Goal: Complete application form: Complete application form

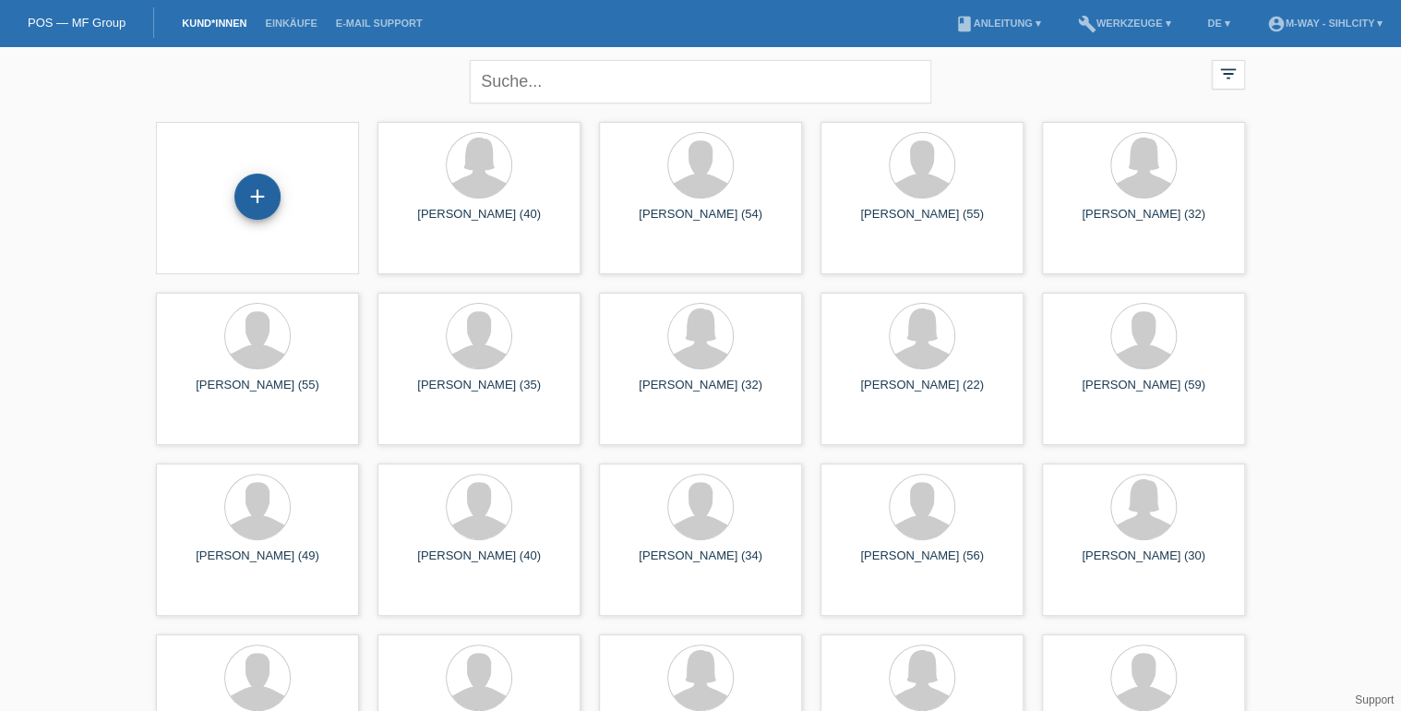
click at [270, 183] on div "+" at bounding box center [257, 196] width 44 height 31
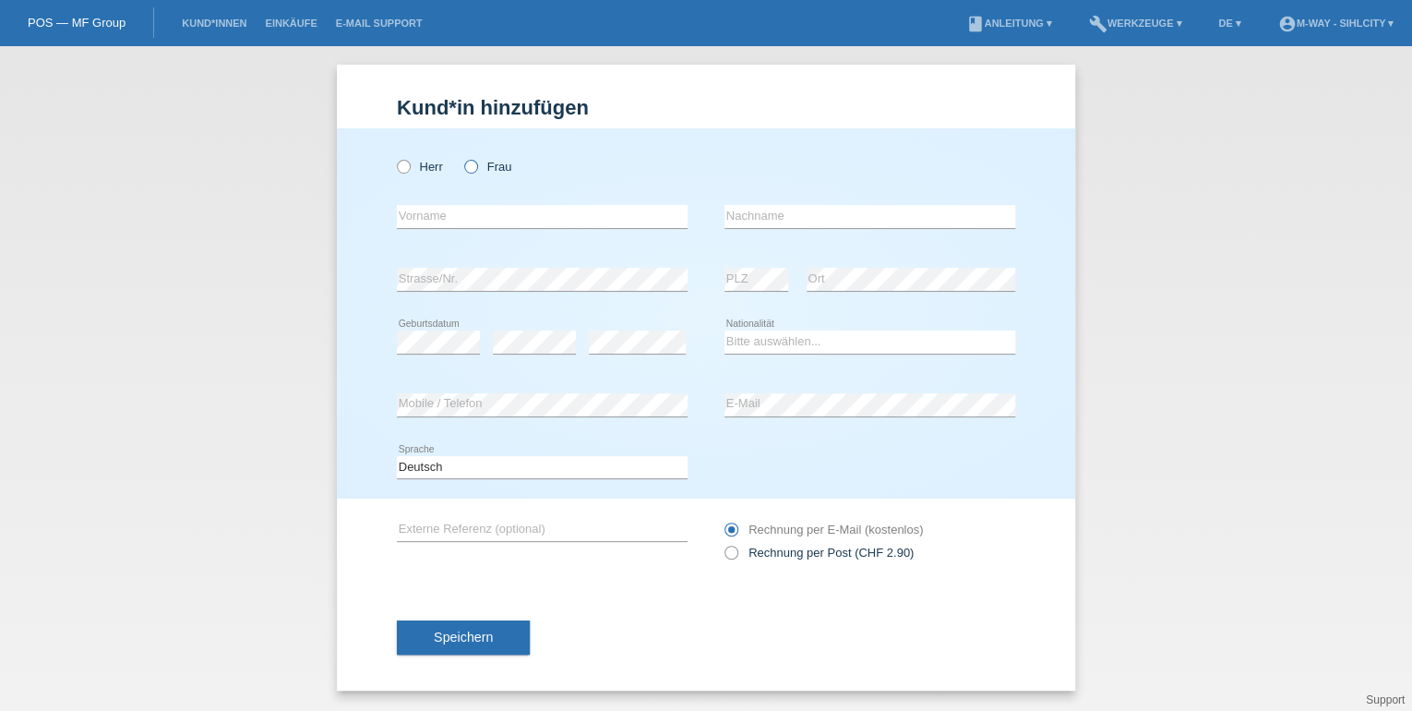
click at [461, 157] on icon at bounding box center [461, 157] width 0 height 0
click at [474, 168] on input "Frau" at bounding box center [470, 166] width 12 height 12
radio input "true"
click at [461, 210] on input "text" at bounding box center [542, 216] width 291 height 23
type input "Damaris"
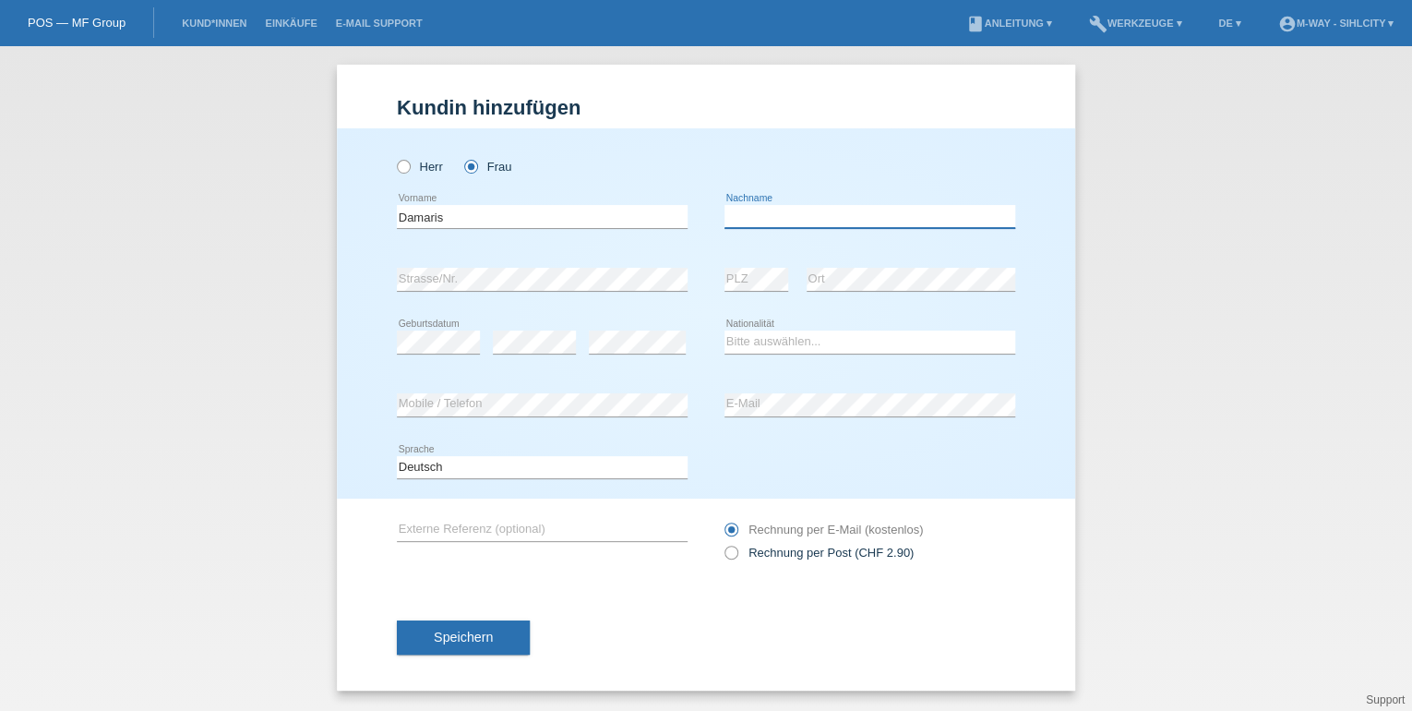
click at [744, 208] on input "text" at bounding box center [870, 216] width 291 height 23
type input "Zahnd"
click at [748, 343] on select "Bitte auswählen... Schweiz Deutschland Liechtenstein Österreich ------------ Af…" at bounding box center [870, 341] width 291 height 22
select select "CH"
click at [725, 330] on select "Bitte auswählen... Schweiz Deutschland Liechtenstein Österreich ------------ Af…" at bounding box center [870, 341] width 291 height 22
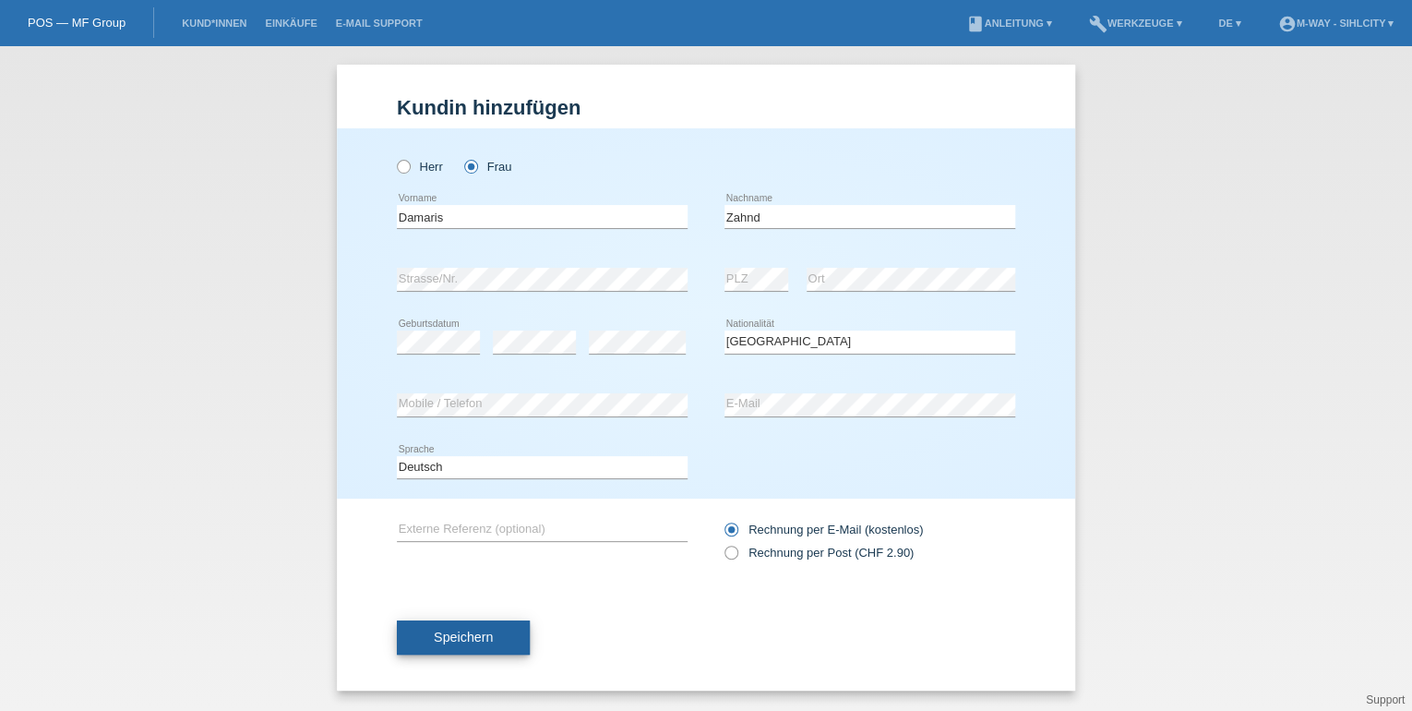
click at [485, 632] on span "Speichern" at bounding box center [463, 636] width 59 height 15
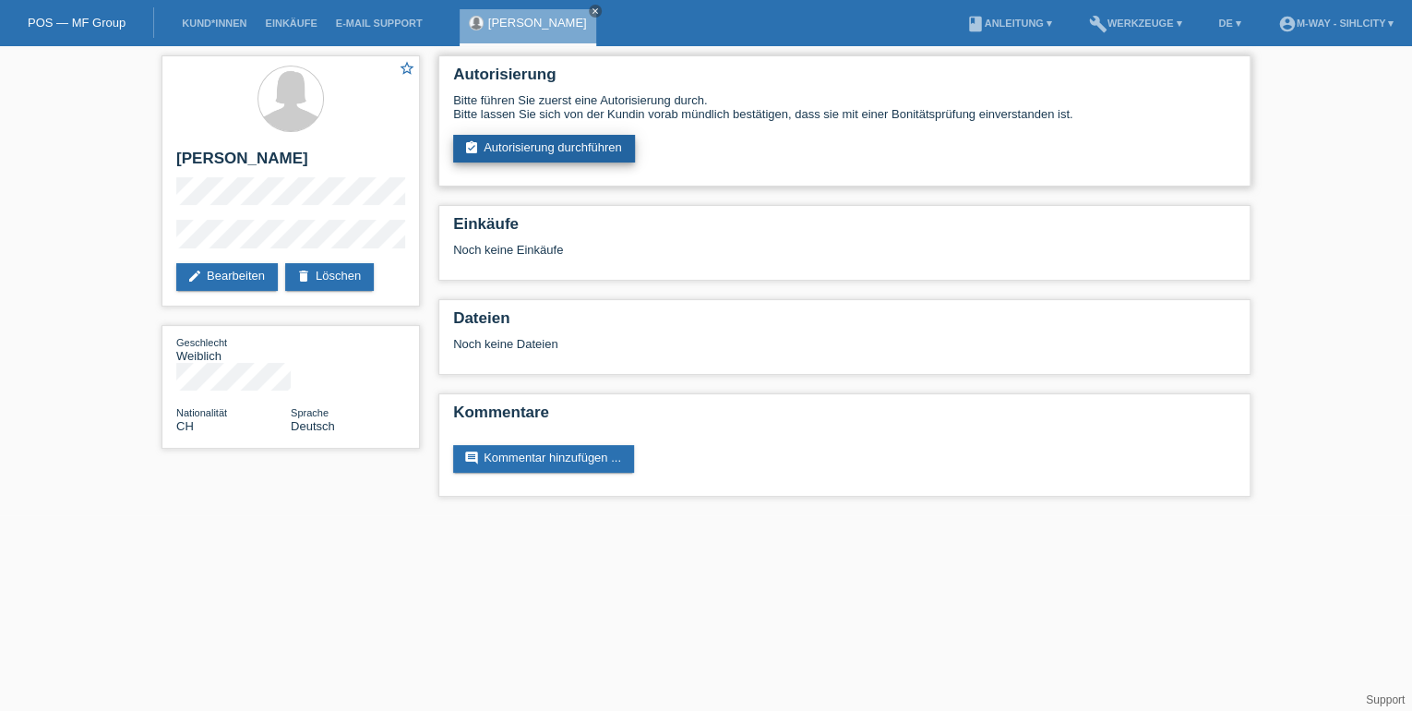
click at [556, 150] on link "assignment_turned_in Autorisierung durchführen" at bounding box center [544, 149] width 182 height 28
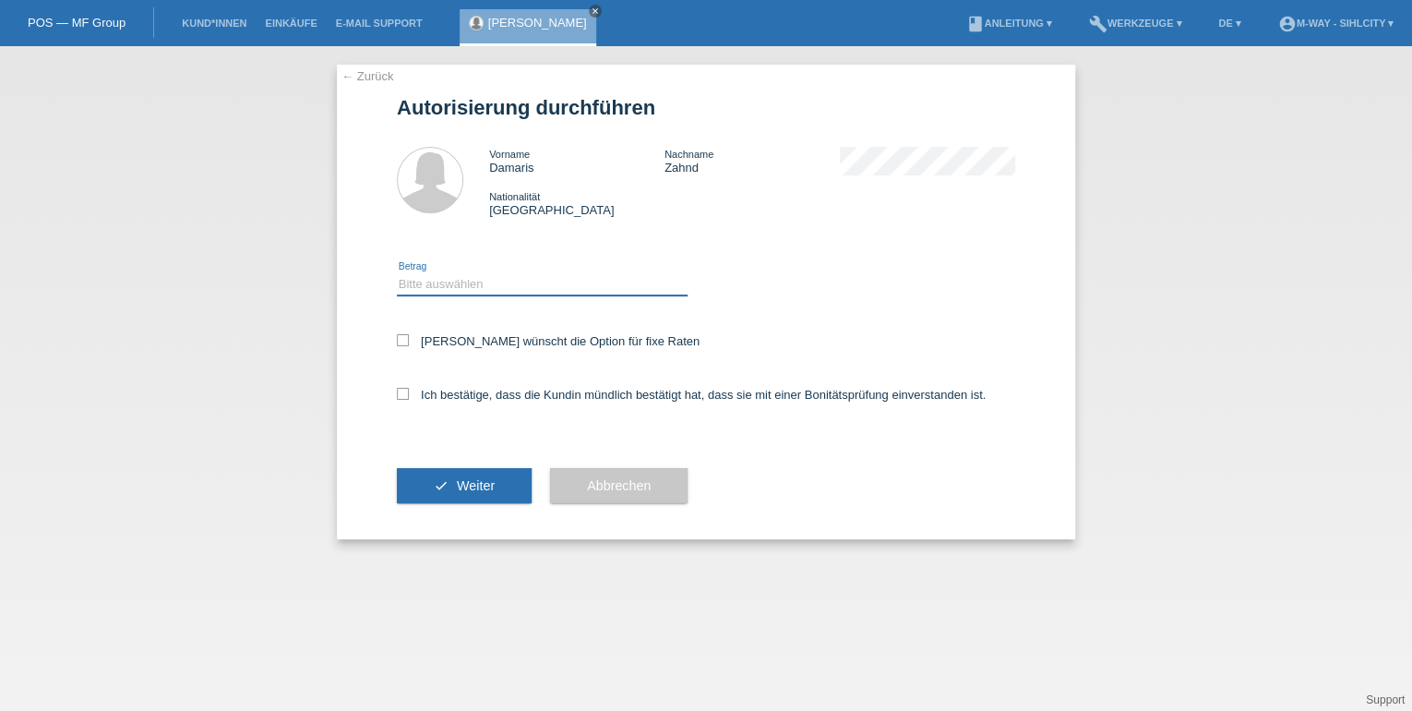
click at [448, 282] on select "Bitte auswählen CHF 1.00 - CHF 499.00 CHF 500.00 - CHF 1'999.00 CHF 2'000.00 - …" at bounding box center [542, 284] width 291 height 22
select select "3"
click at [397, 273] on select "Bitte auswählen CHF 1.00 - CHF 499.00 CHF 500.00 - CHF 1'999.00 CHF 2'000.00 - …" at bounding box center [542, 284] width 291 height 22
click at [399, 347] on label "Kundin wünscht die Option für fixe Raten" at bounding box center [548, 341] width 303 height 14
click at [399, 346] on input "Kundin wünscht die Option für fixe Raten" at bounding box center [403, 340] width 12 height 12
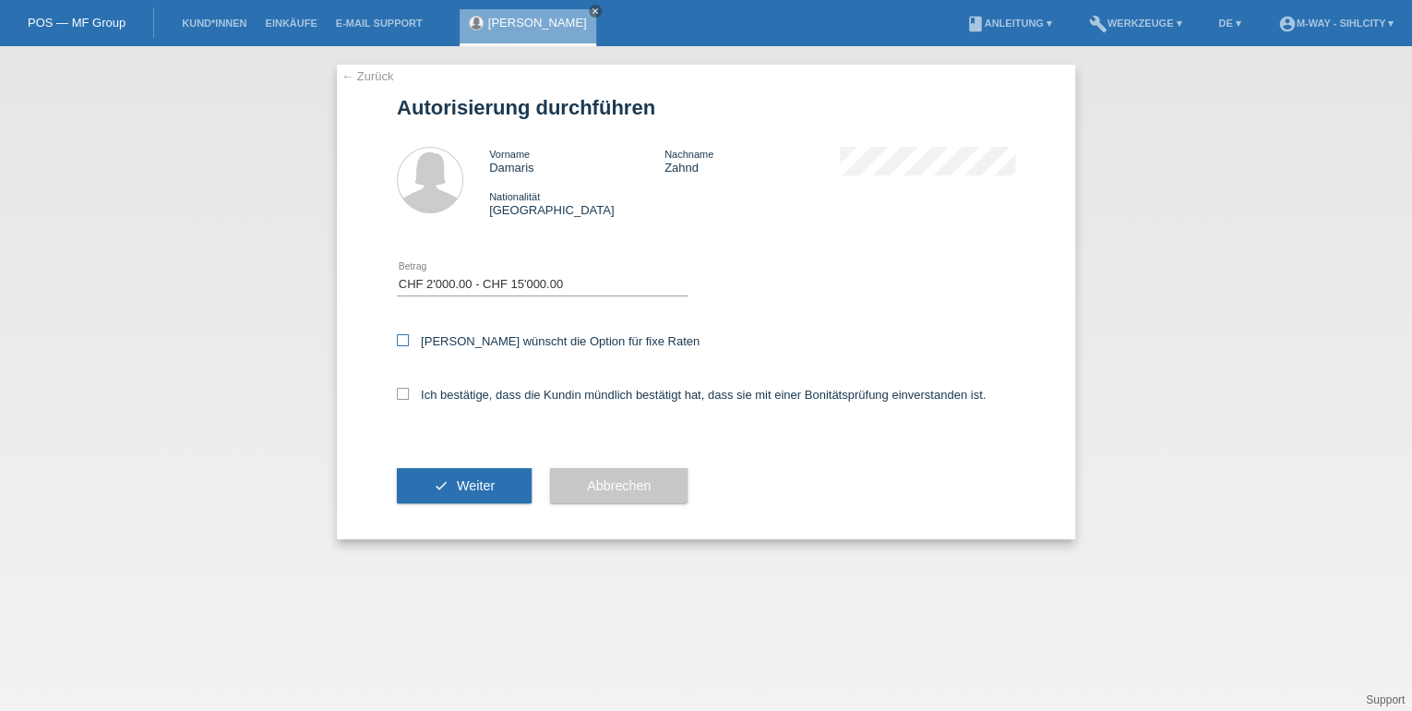
checkbox input "true"
click at [402, 382] on div "Ich bestätige, dass die Kundin mündlich bestätigt hat, dass sie mit einer Bonit…" at bounding box center [706, 400] width 618 height 63
click at [399, 392] on icon at bounding box center [403, 394] width 12 height 12
click at [399, 392] on input "Ich bestätige, dass die Kundin mündlich bestätigt hat, dass sie mit einer Bonit…" at bounding box center [403, 394] width 12 height 12
checkbox input "true"
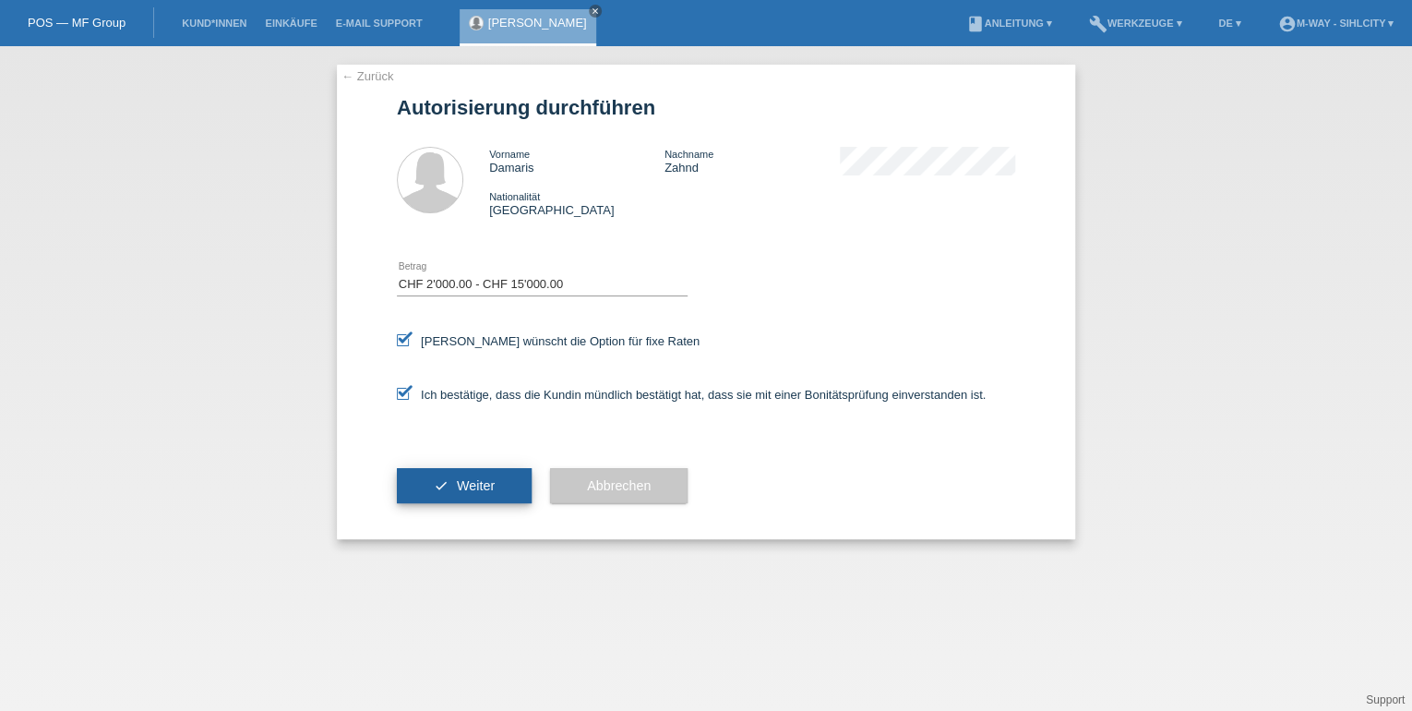
click at [450, 483] on button "check Weiter" at bounding box center [464, 485] width 135 height 35
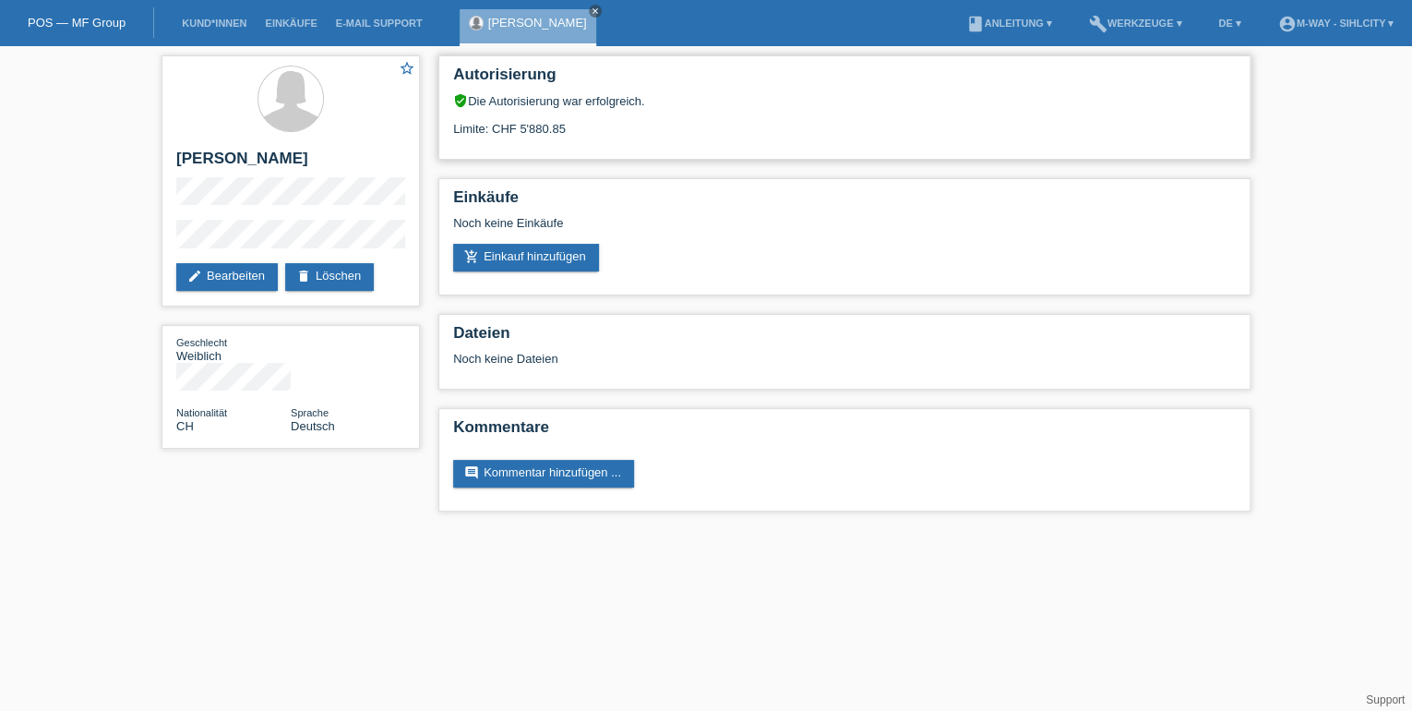
drag, startPoint x: 569, startPoint y: 129, endPoint x: 509, endPoint y: 130, distance: 59.1
click at [509, 130] on div "Limite: CHF 5'880.85" at bounding box center [844, 122] width 783 height 28
drag, startPoint x: 509, startPoint y: 130, endPoint x: 613, endPoint y: 143, distance: 104.2
click at [613, 143] on div "Autorisierung verified_user Die Autorisierung war erfolgreich. Limite: CHF 5'88…" at bounding box center [844, 107] width 812 height 104
